Goal: Information Seeking & Learning: Learn about a topic

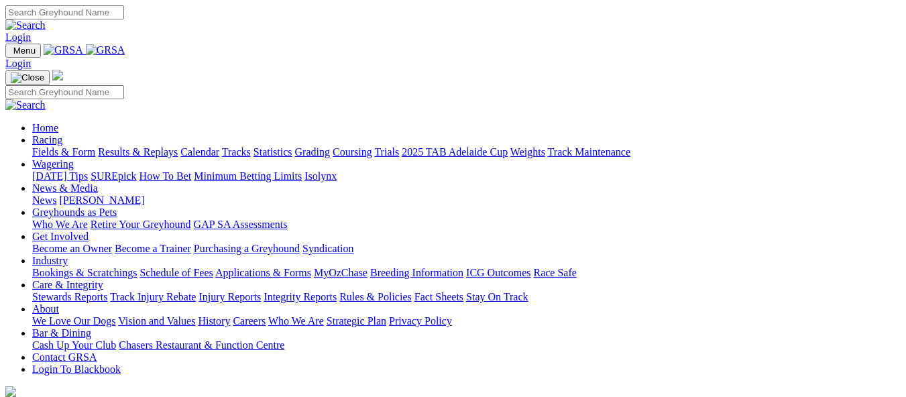
scroll to position [470, 0]
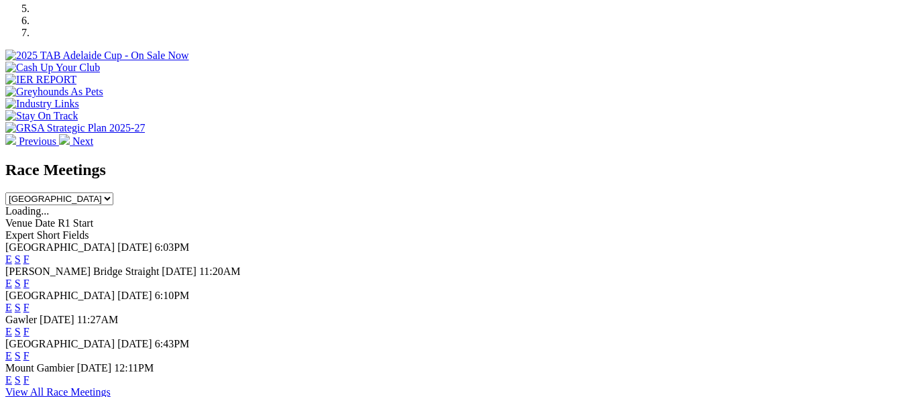
click at [30, 350] on link "F" at bounding box center [26, 355] width 6 height 11
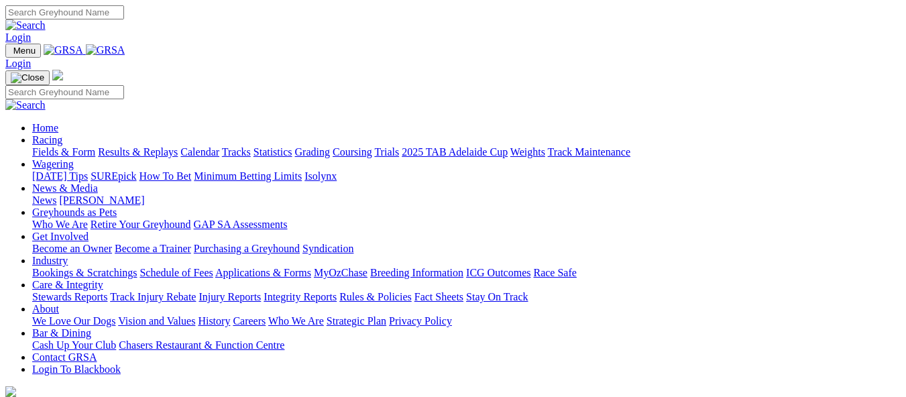
scroll to position [537, 0]
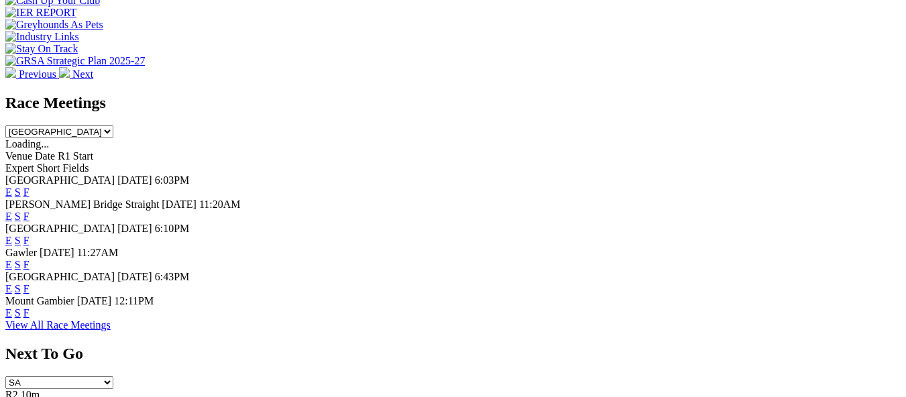
click at [30, 283] on link "F" at bounding box center [26, 288] width 6 height 11
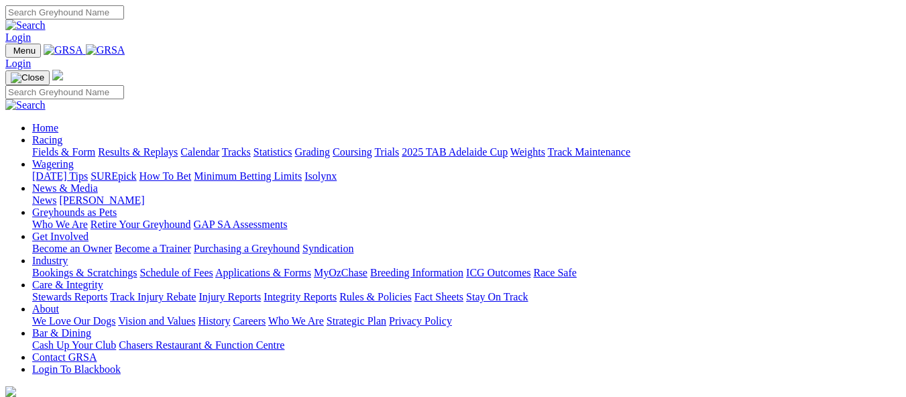
scroll to position [537, 0]
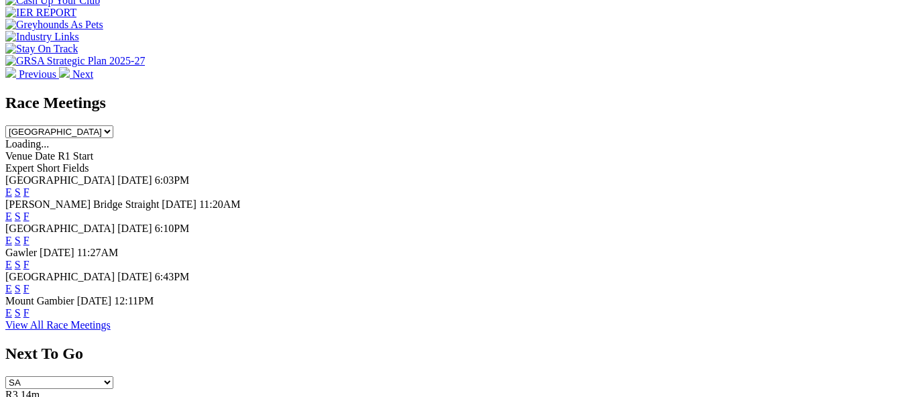
click at [30, 283] on link "F" at bounding box center [26, 288] width 6 height 11
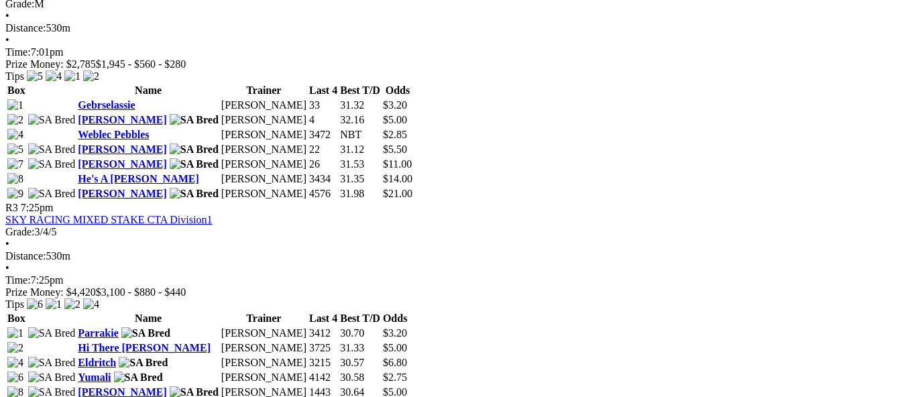
scroll to position [872, 0]
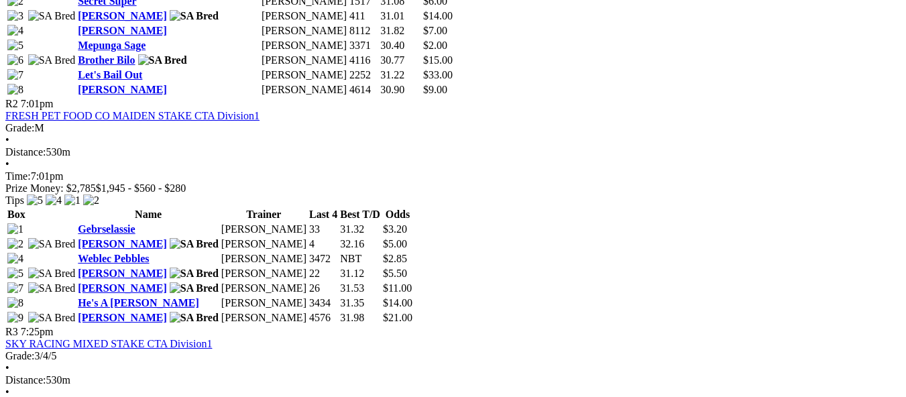
scroll to position [805, 0]
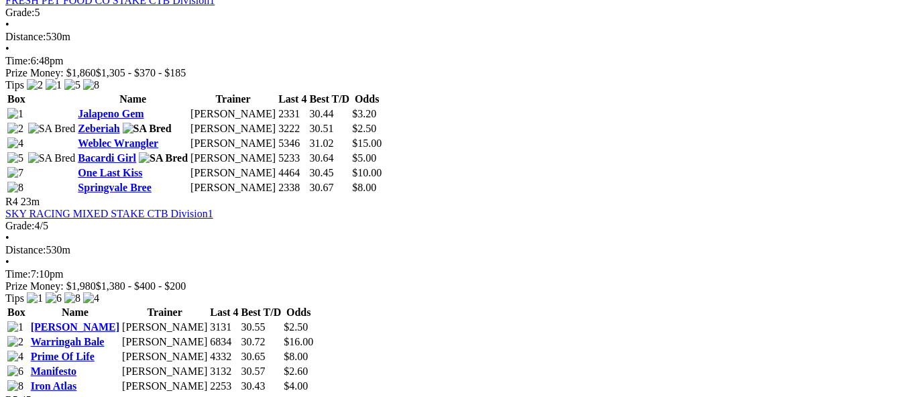
scroll to position [1140, 0]
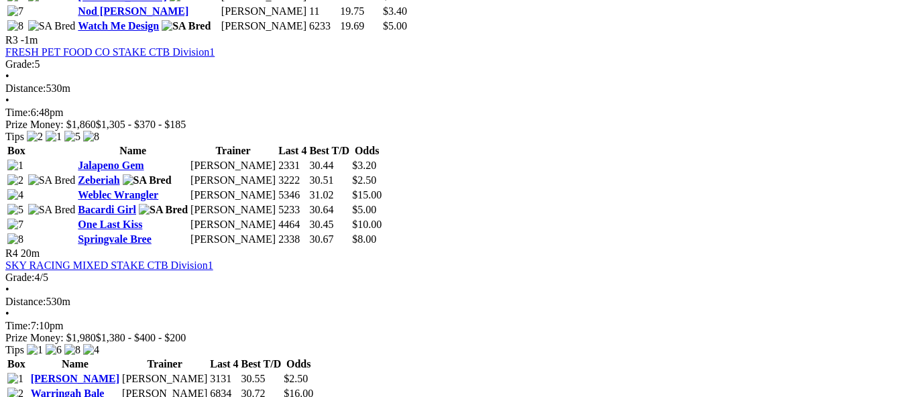
scroll to position [1140, 0]
